Goal: Information Seeking & Learning: Check status

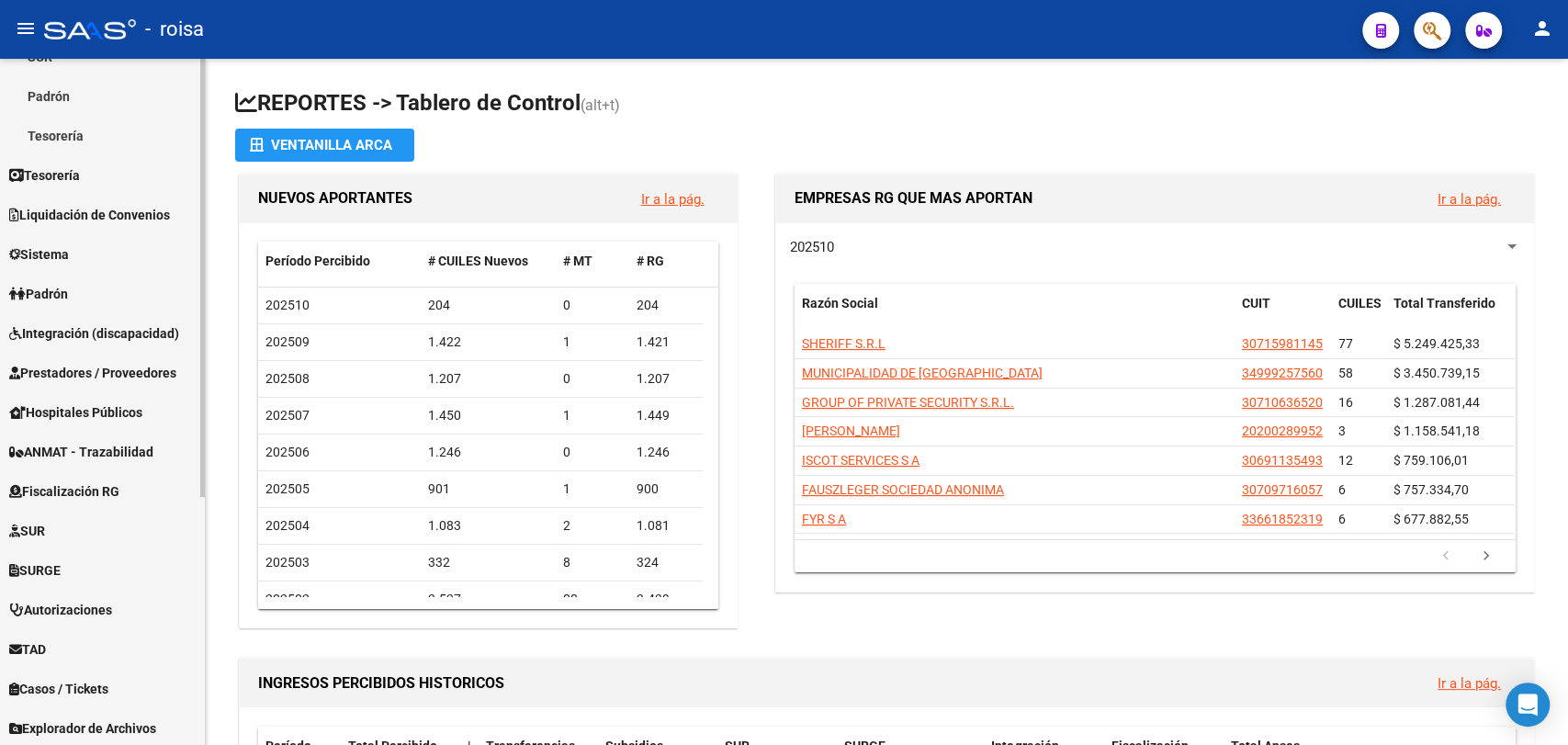
scroll to position [387, 0]
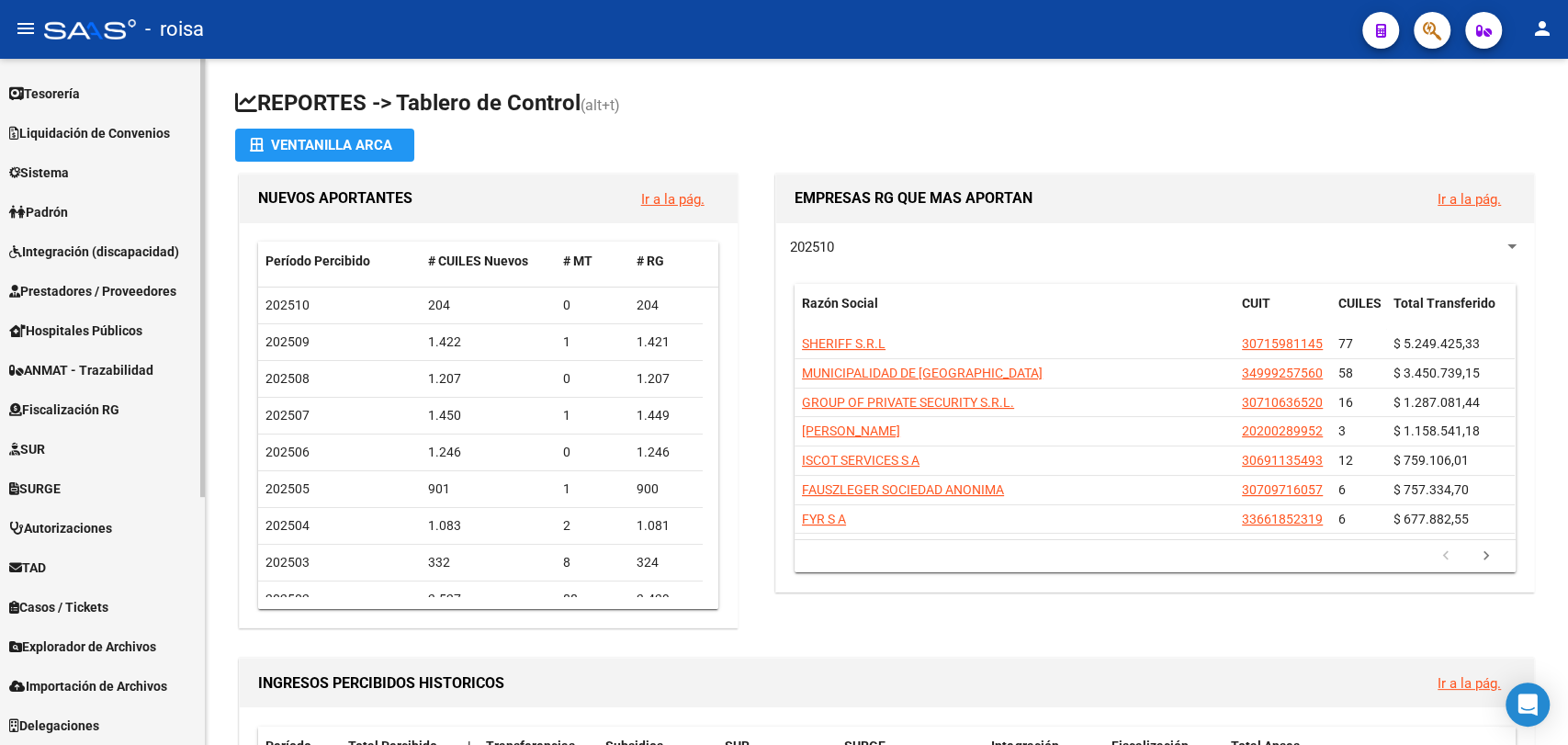
click at [79, 647] on span "Explorador de Archivos" at bounding box center [82, 646] width 147 height 20
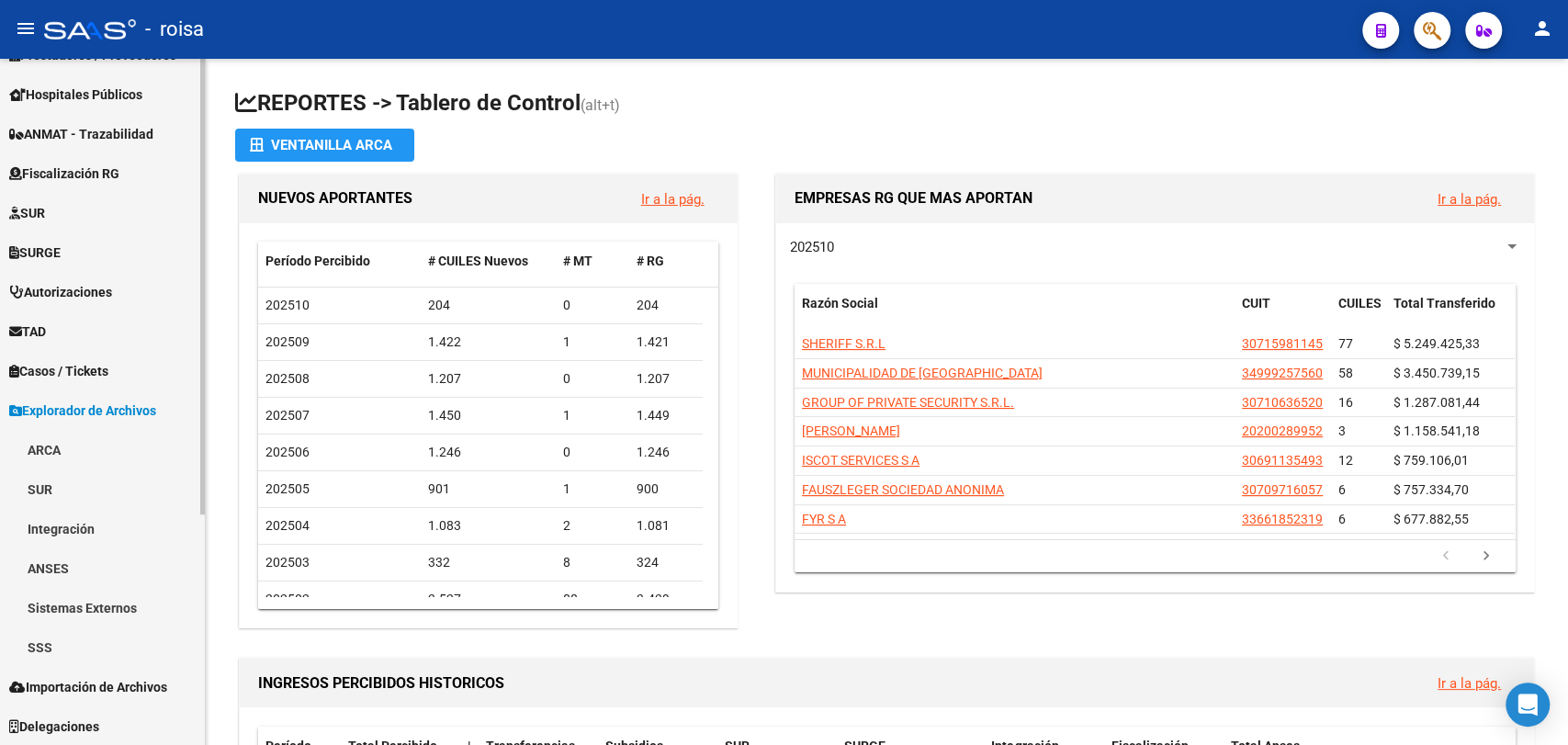
scroll to position [348, 0]
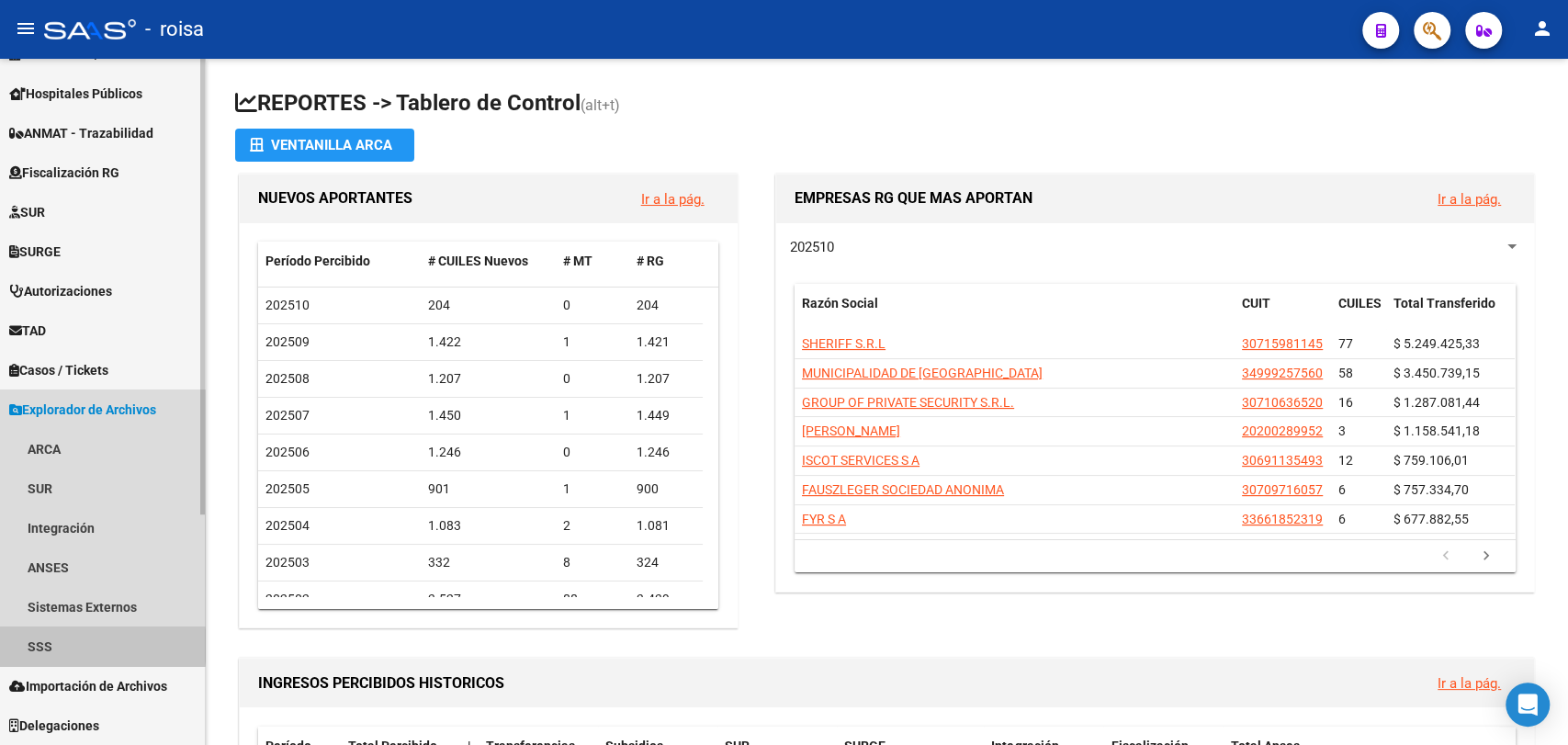
click at [64, 646] on link "SSS" at bounding box center [102, 646] width 205 height 40
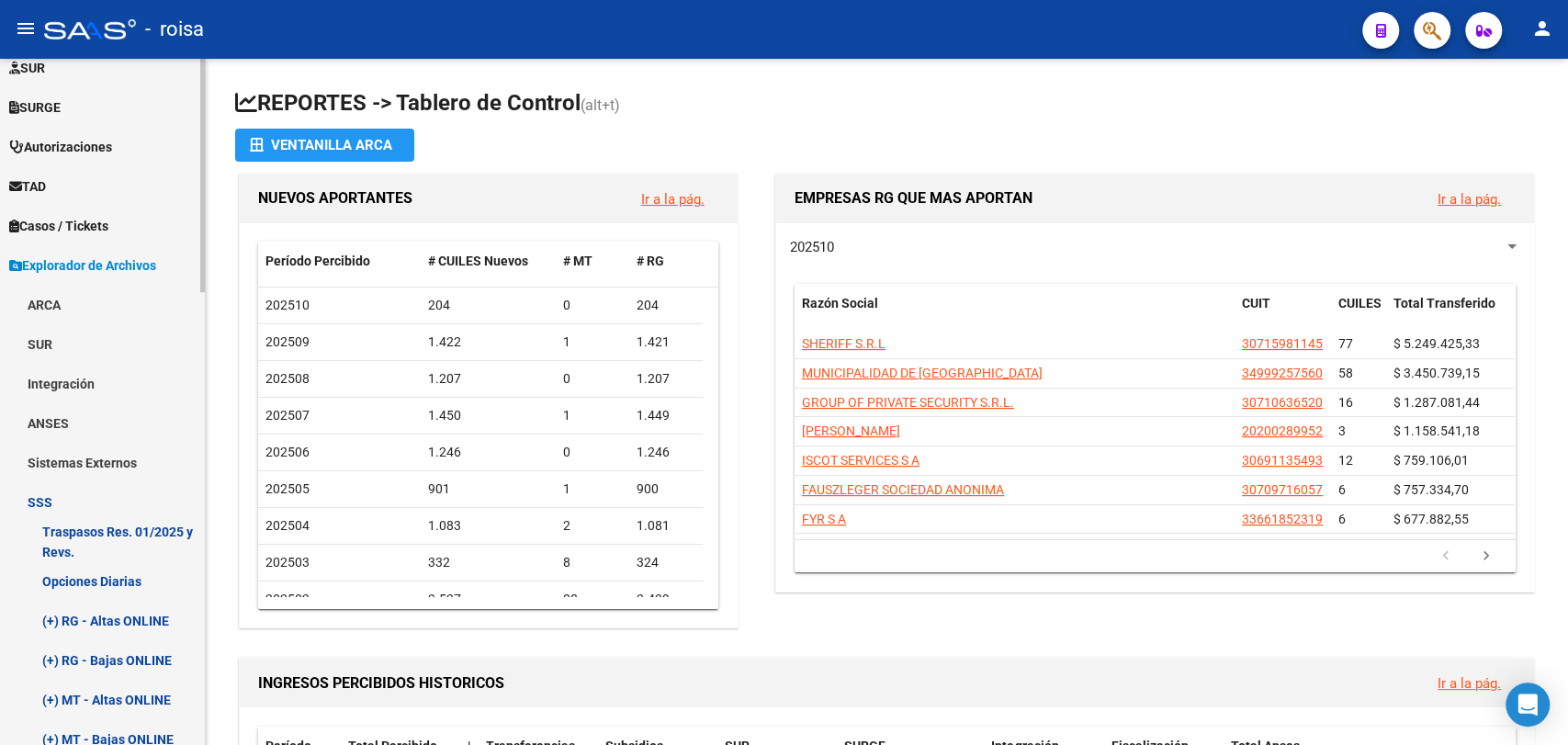
scroll to position [654, 0]
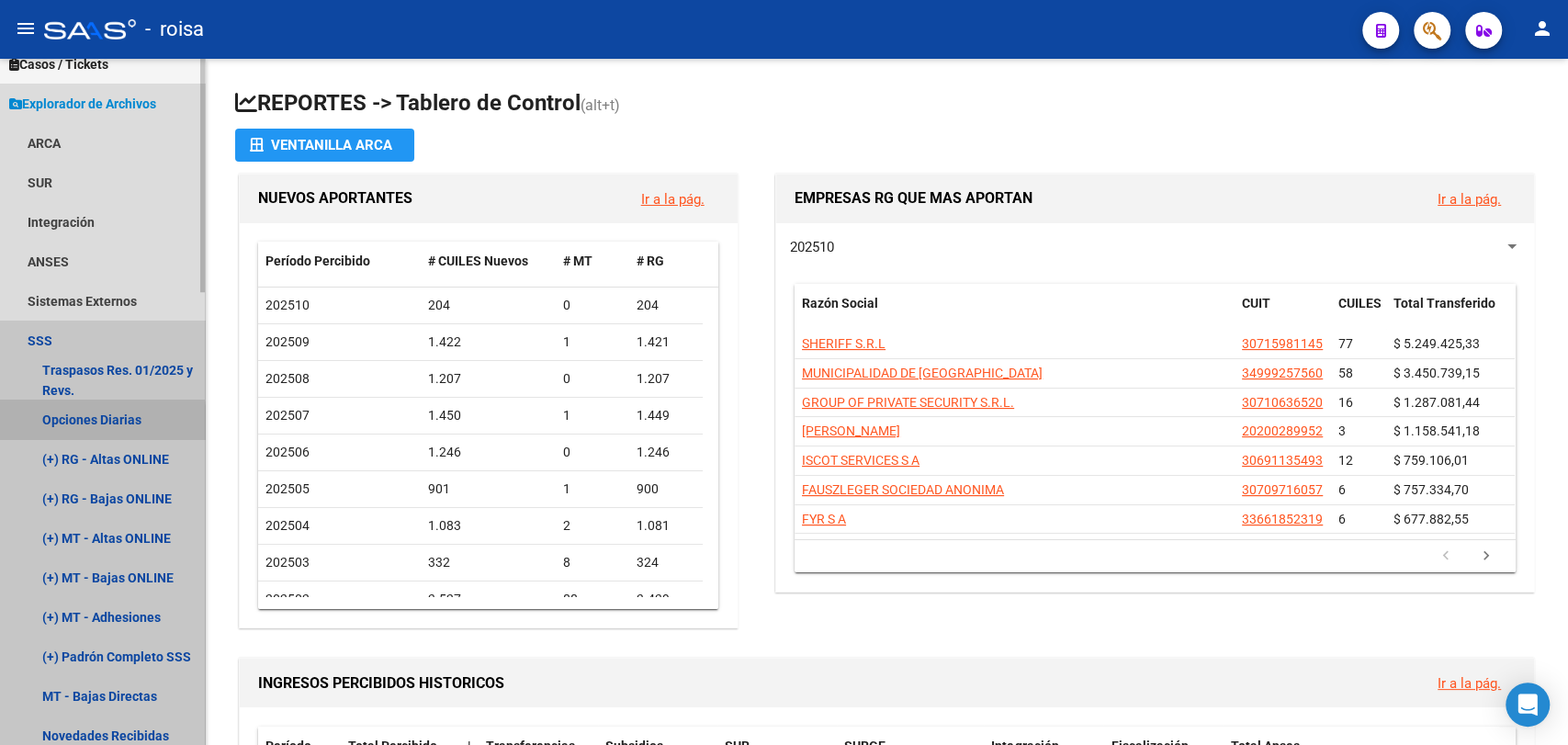
click at [74, 427] on link "Opciones Diarias" at bounding box center [102, 419] width 205 height 40
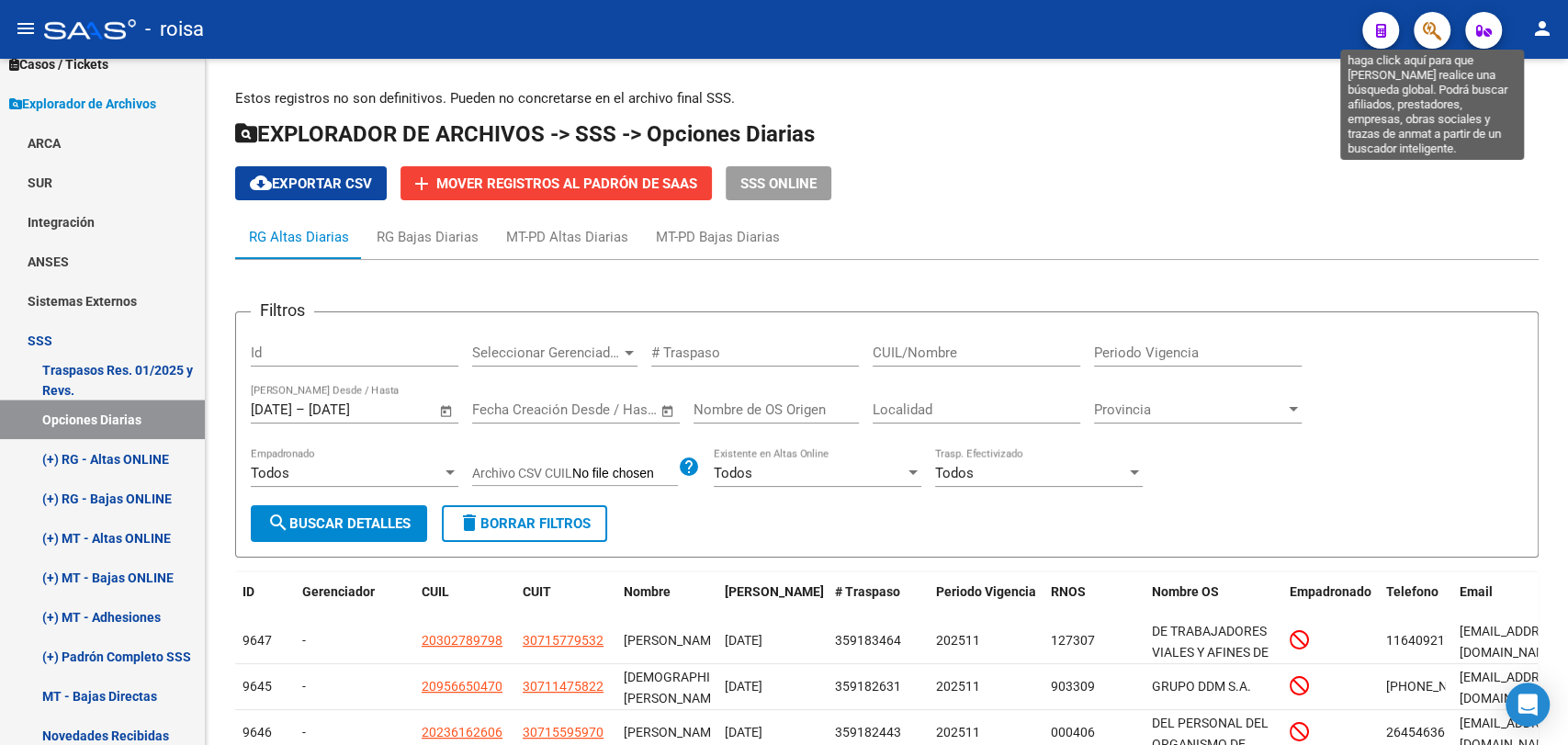
click at [1424, 41] on icon "button" at bounding box center [1432, 31] width 18 height 21
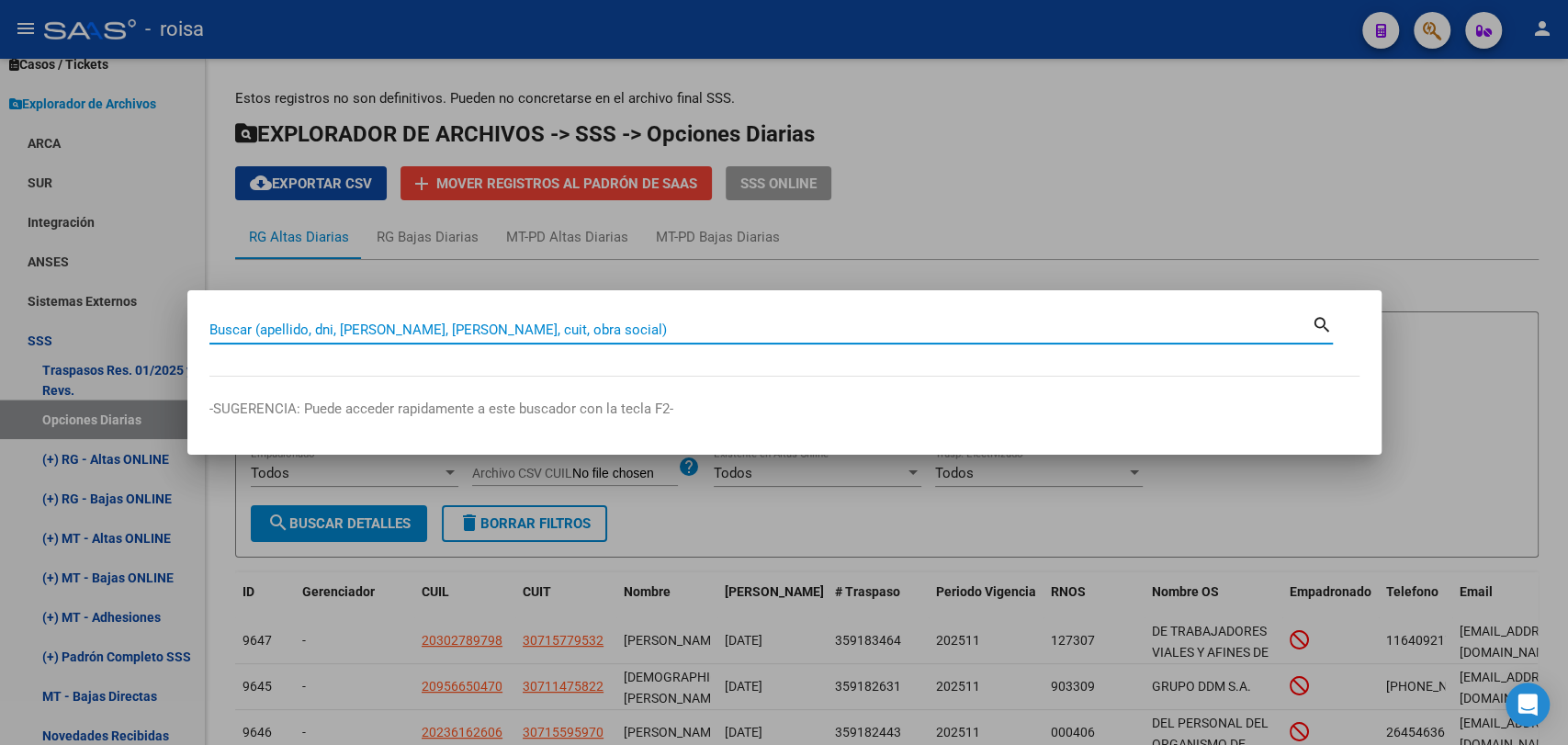
paste input "18117623"
type input "18117623"
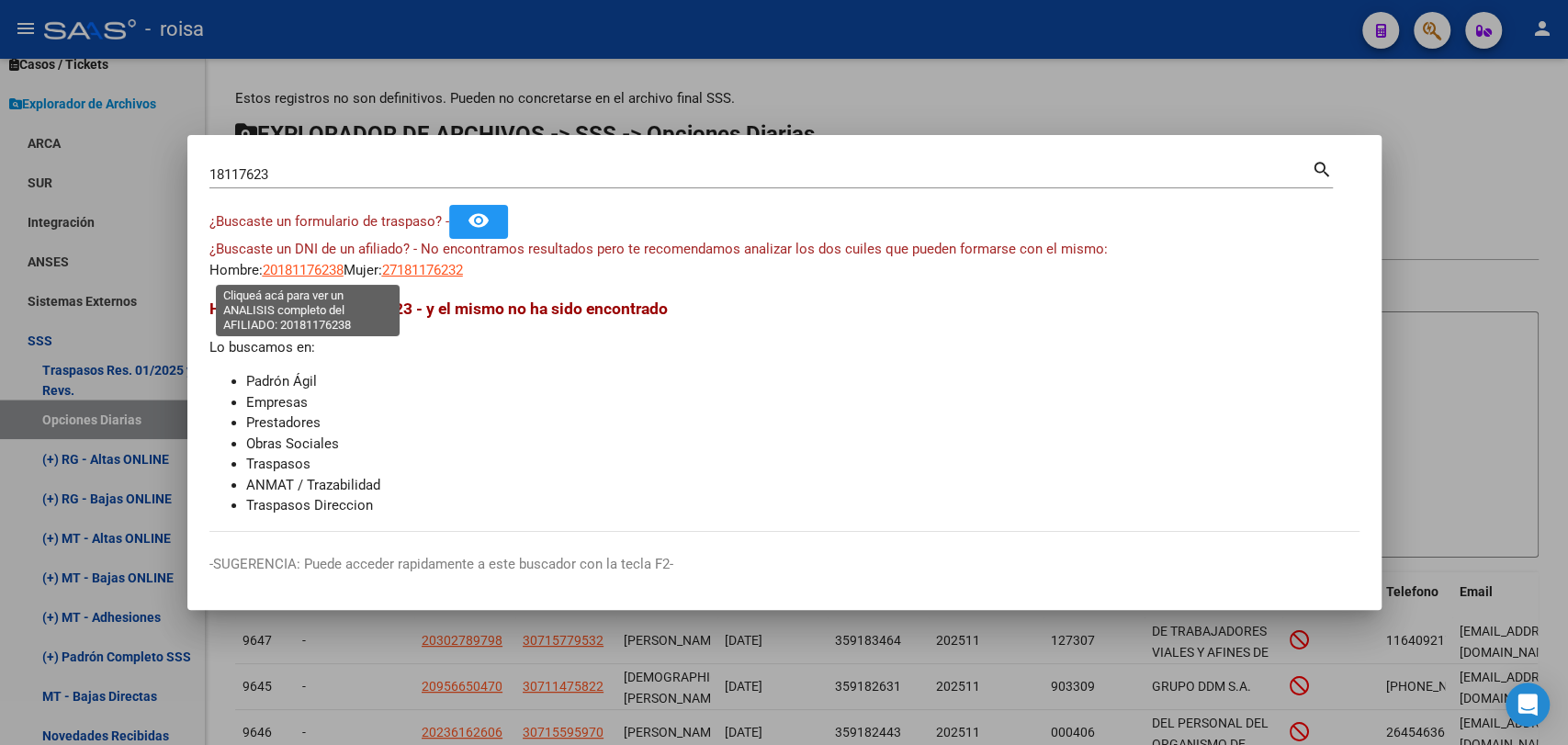
click at [318, 272] on span "20181176238" at bounding box center [303, 269] width 81 height 17
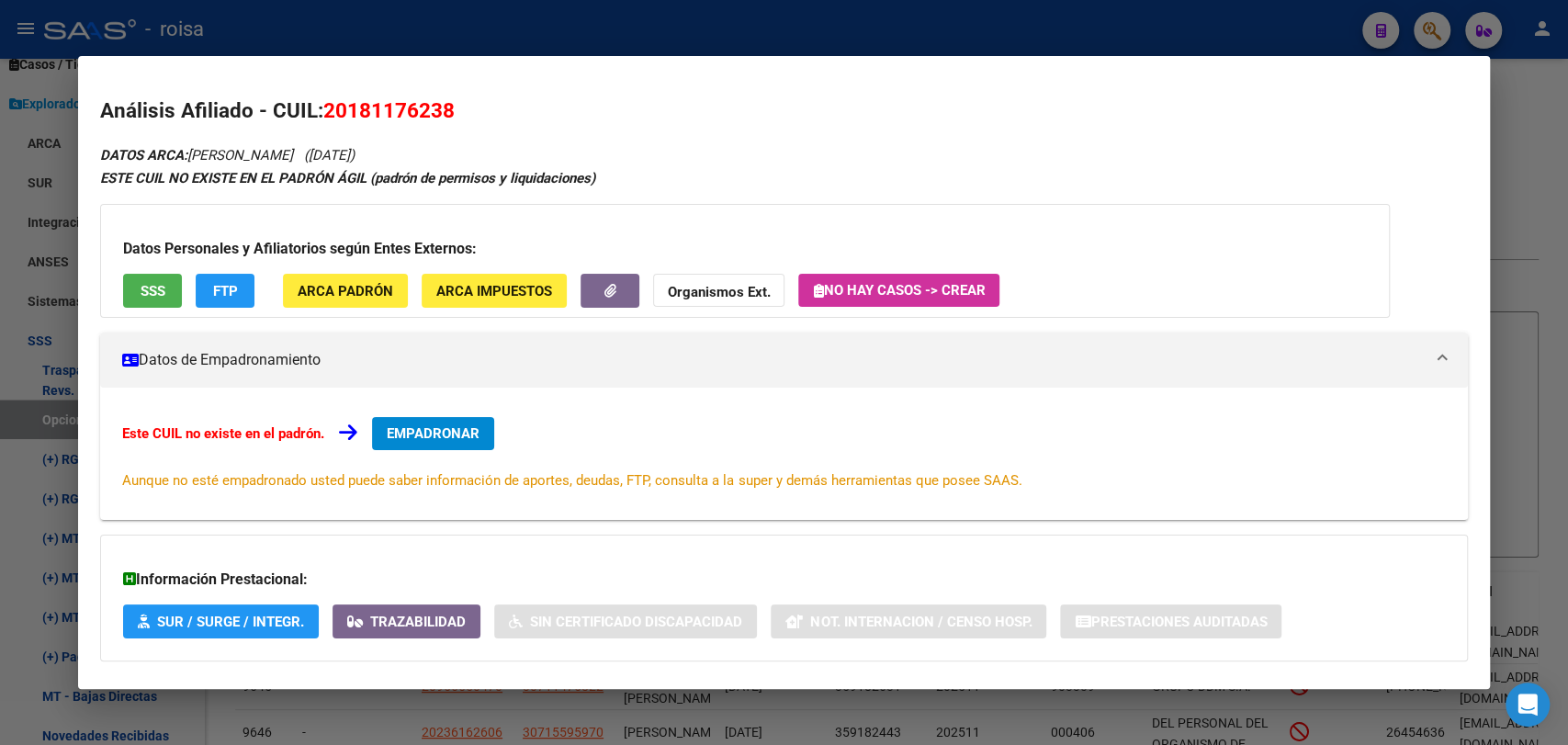
click at [389, 113] on span "20181176238" at bounding box center [388, 110] width 131 height 24
copy span "20181176238"
click at [1544, 312] on div at bounding box center [784, 372] width 1568 height 745
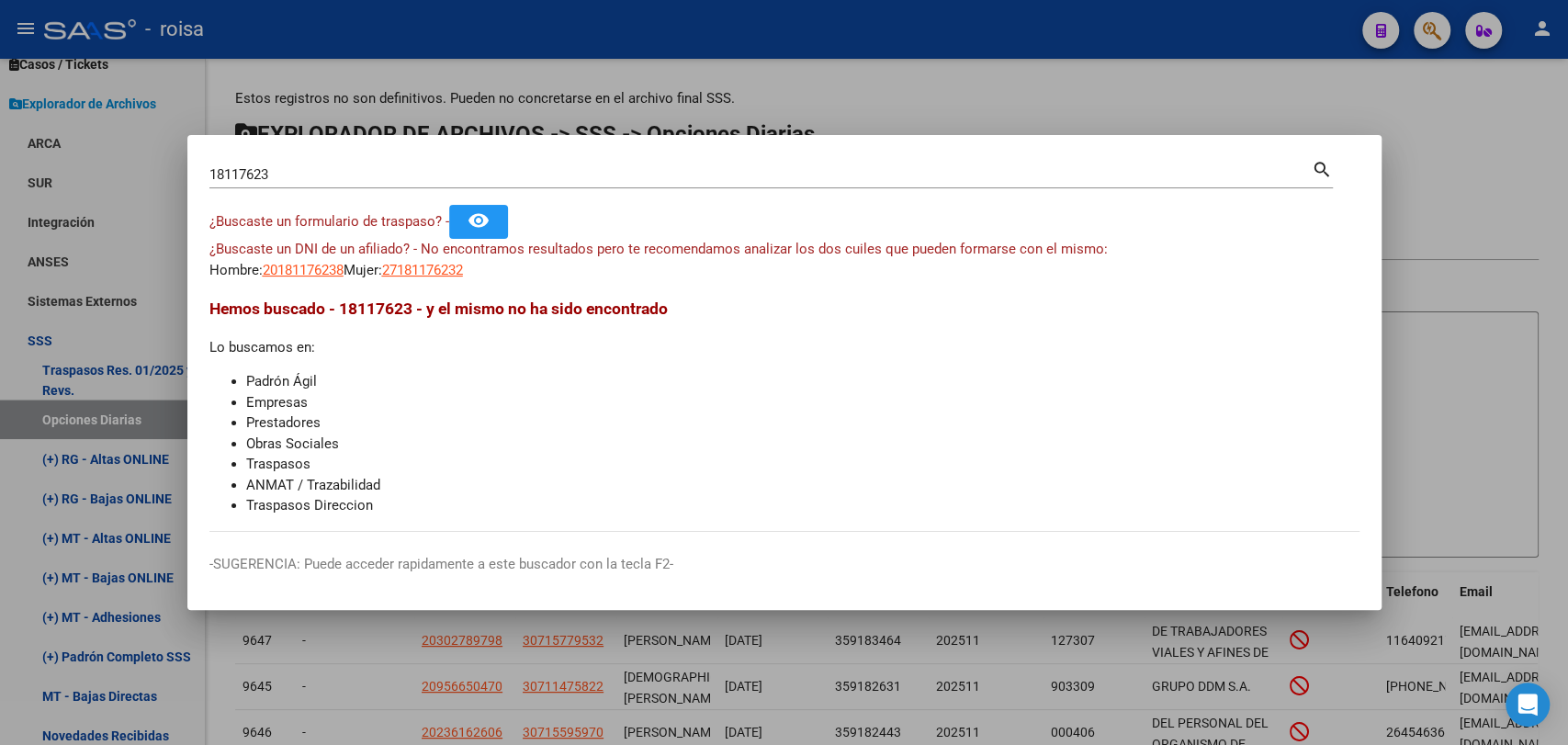
click at [92, 404] on div at bounding box center [784, 372] width 1568 height 745
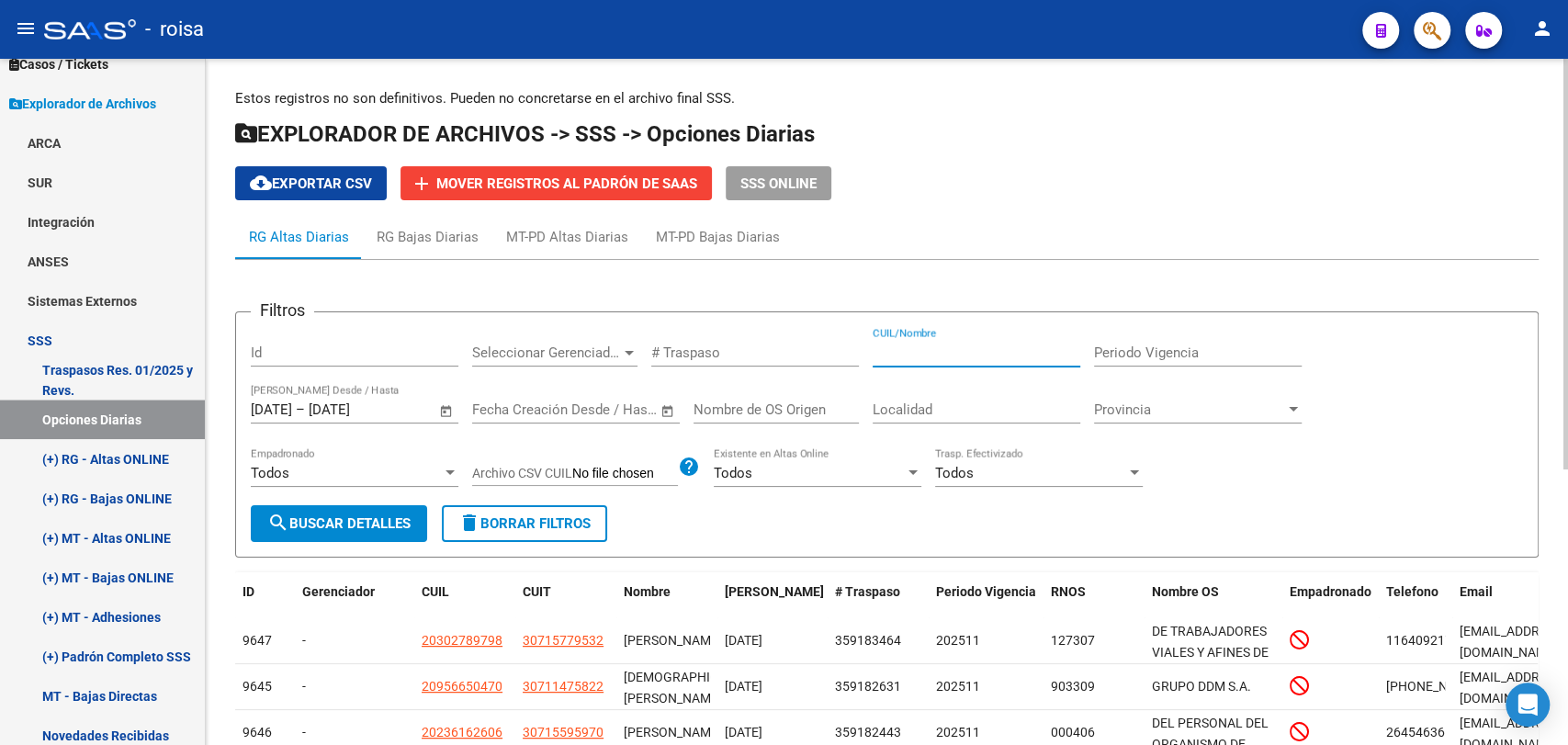
drag, startPoint x: 946, startPoint y: 346, endPoint x: 899, endPoint y: 371, distance: 53.2
click at [946, 346] on input "CUIL/Nombre" at bounding box center [976, 352] width 207 height 17
paste input "20181176238"
type input "20181176238"
click at [438, 410] on span "Open calendar" at bounding box center [445, 409] width 44 height 44
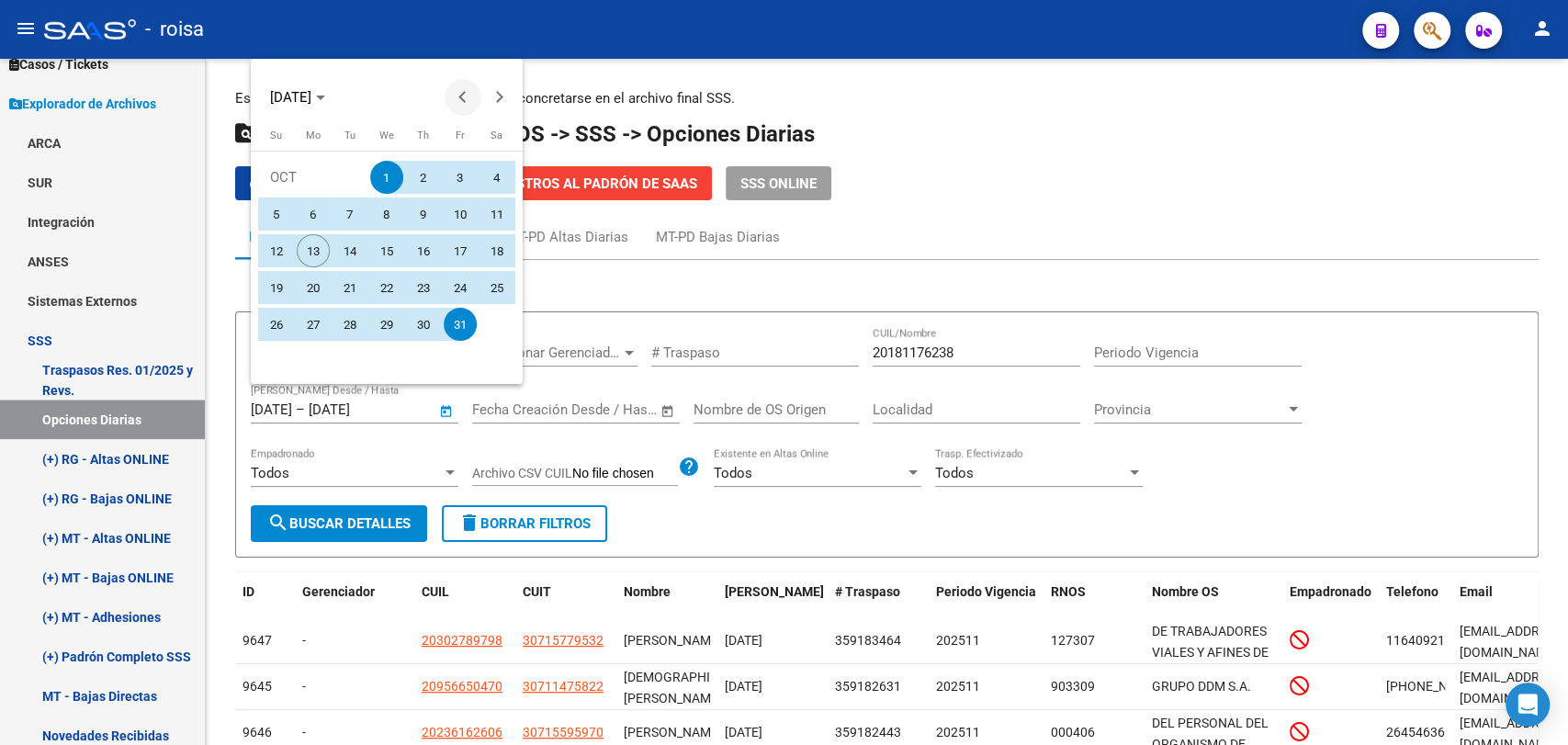
click at [461, 102] on span "Previous month" at bounding box center [463, 97] width 37 height 37
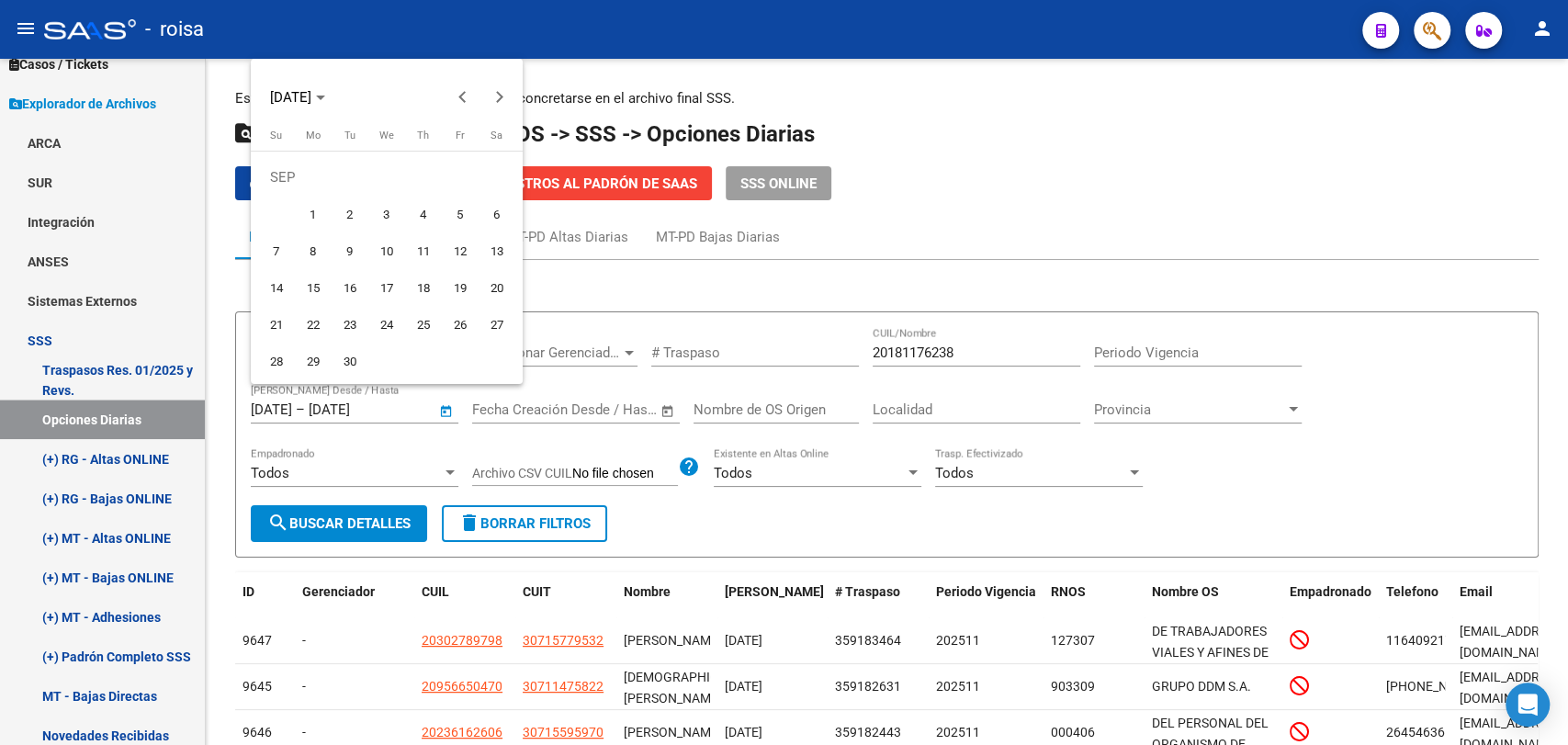
drag, startPoint x: 317, startPoint y: 210, endPoint x: 346, endPoint y: 278, distance: 73.9
click at [316, 212] on span "1" at bounding box center [313, 214] width 33 height 33
type input "[DATE]"
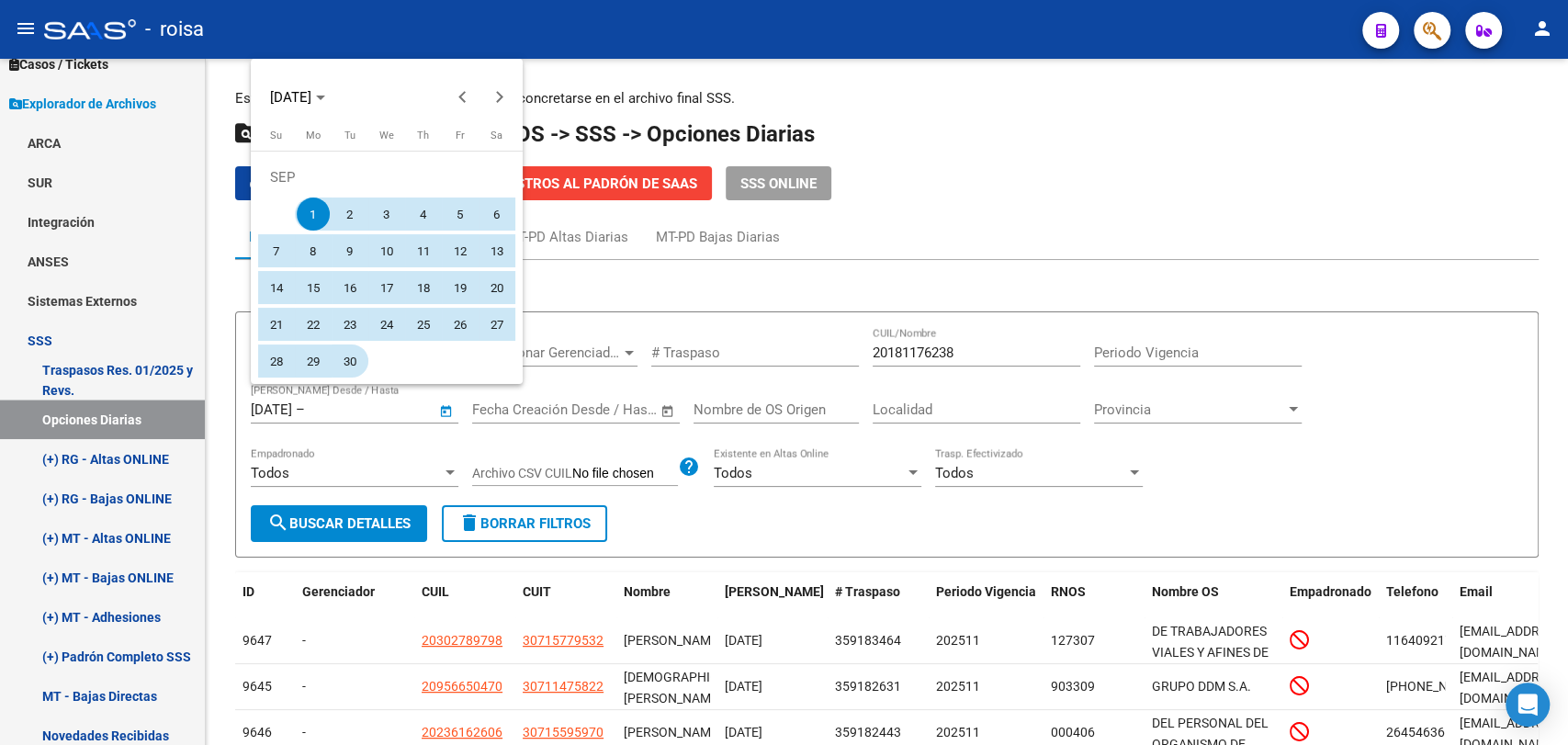
click at [347, 362] on span "30" at bounding box center [350, 361] width 33 height 33
type input "[DATE]"
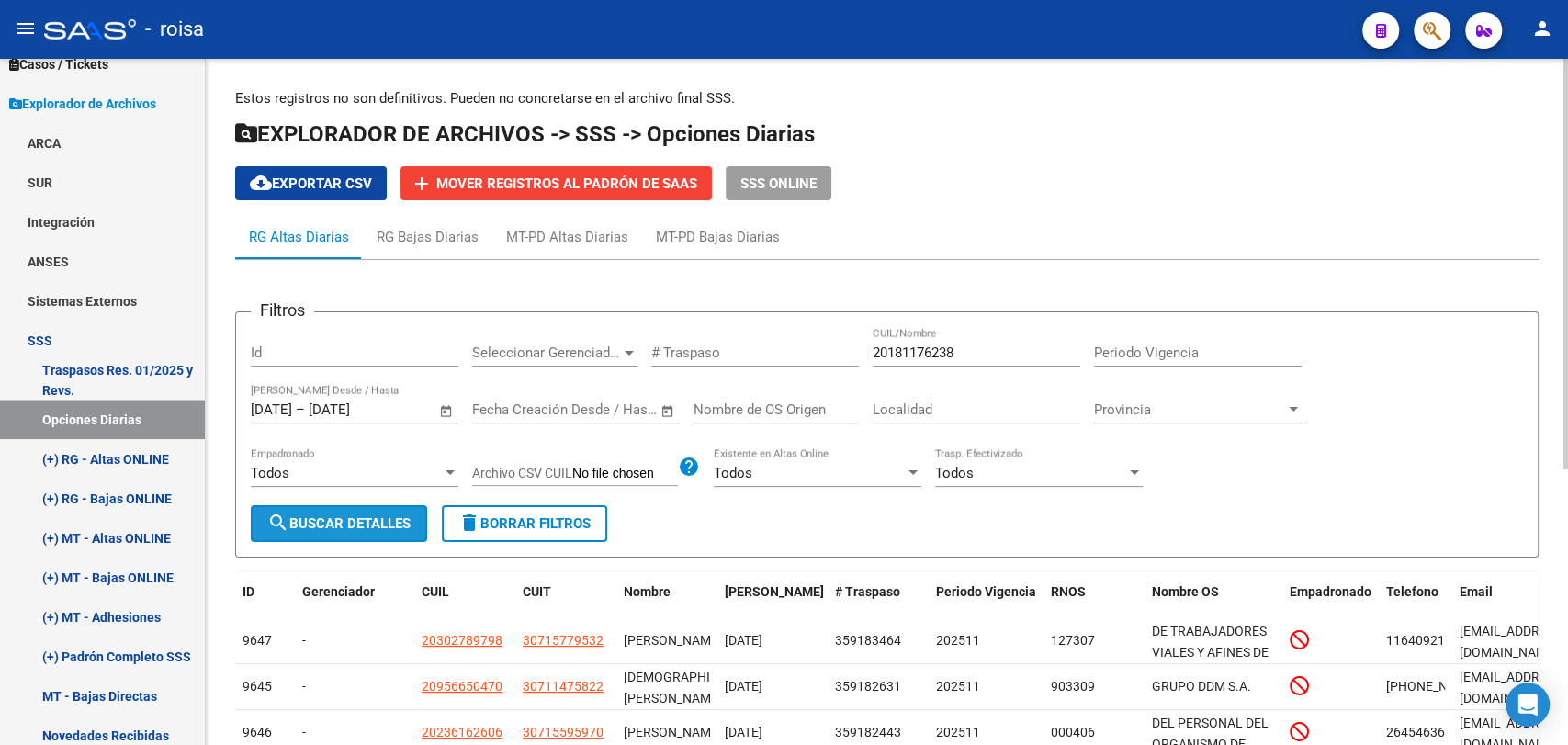
click at [361, 531] on span "search Buscar Detalles" at bounding box center [339, 523] width 143 height 17
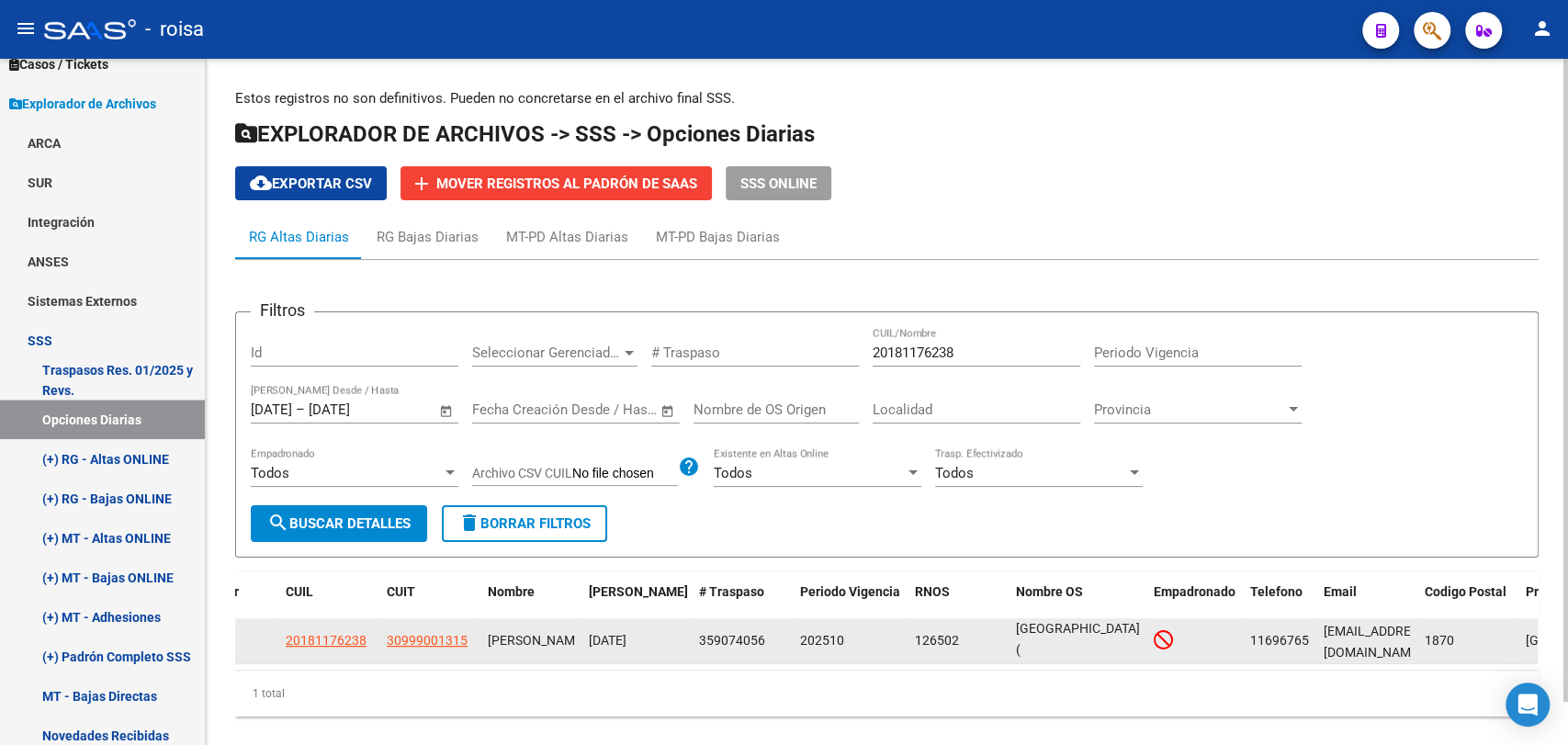
drag, startPoint x: 1021, startPoint y: 650, endPoint x: 1123, endPoint y: 656, distance: 102.2
click at [1123, 656] on div "DE LA CONFEDERACION DE OBREROS Y EMPLEADOS MUNICIPALES [GEOGRAPHIC_DATA] ( [GEO…" at bounding box center [1077, 640] width 124 height 39
